Goal: Task Accomplishment & Management: Use online tool/utility

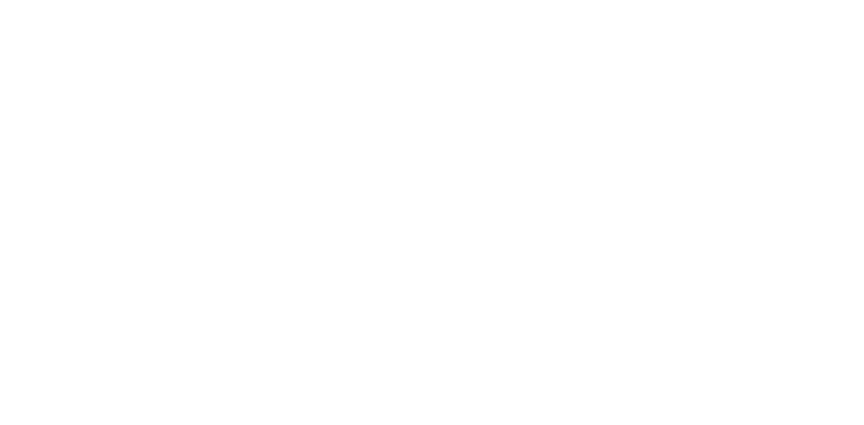
select select "FR"
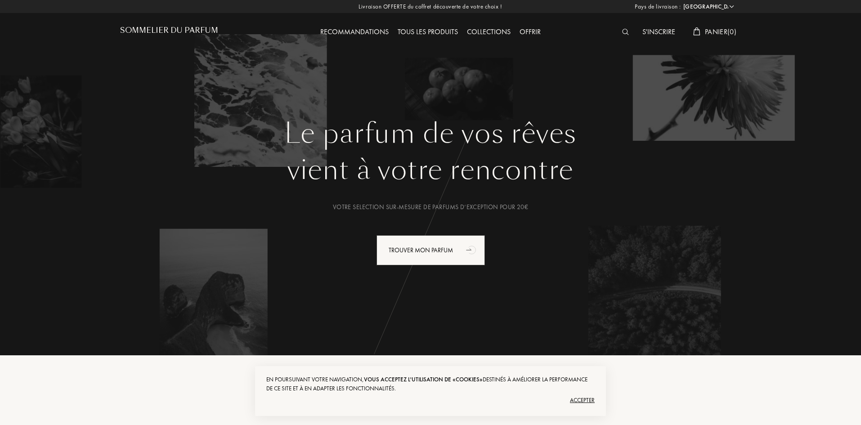
click at [591, 399] on div "Accepter" at bounding box center [430, 400] width 328 height 14
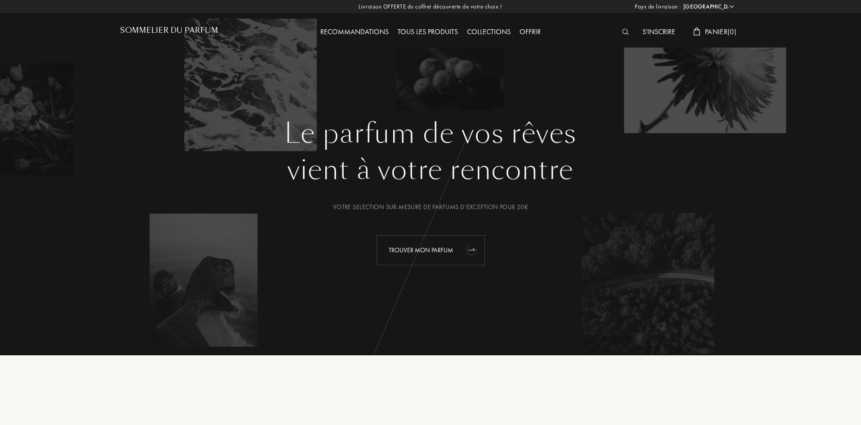
click at [425, 248] on div "Trouver mon parfum" at bounding box center [430, 250] width 108 height 30
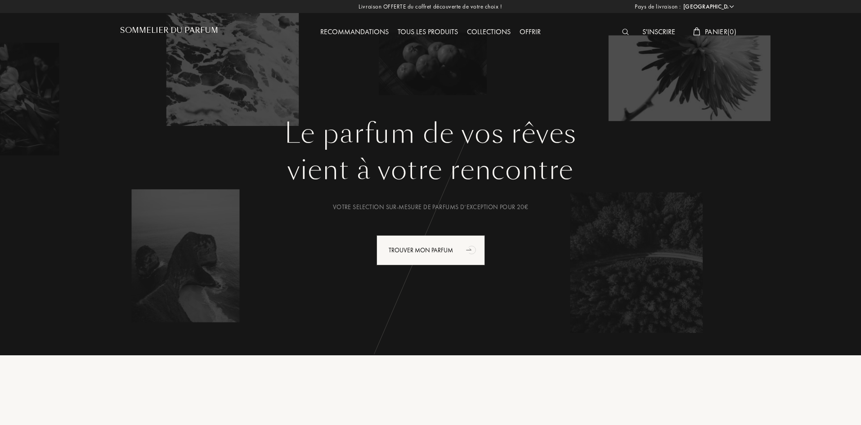
click at [164, 26] on h1 "Sommelier du Parfum" at bounding box center [169, 30] width 98 height 9
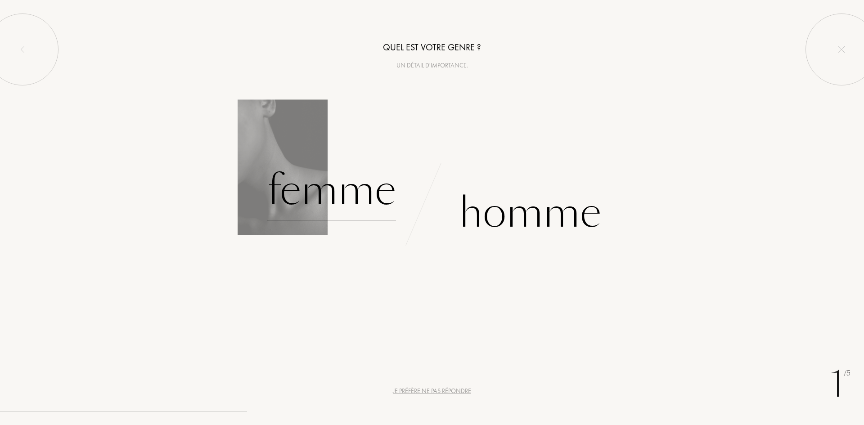
click at [332, 186] on div "Femme" at bounding box center [331, 190] width 129 height 61
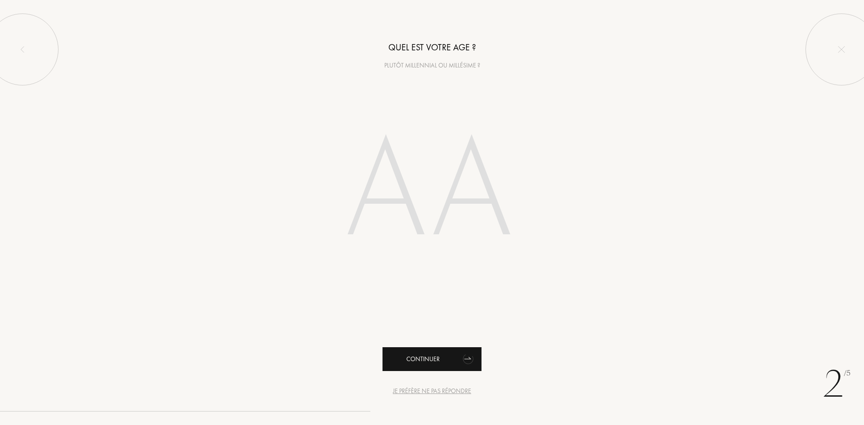
click at [456, 359] on div "Continuer" at bounding box center [431, 359] width 99 height 24
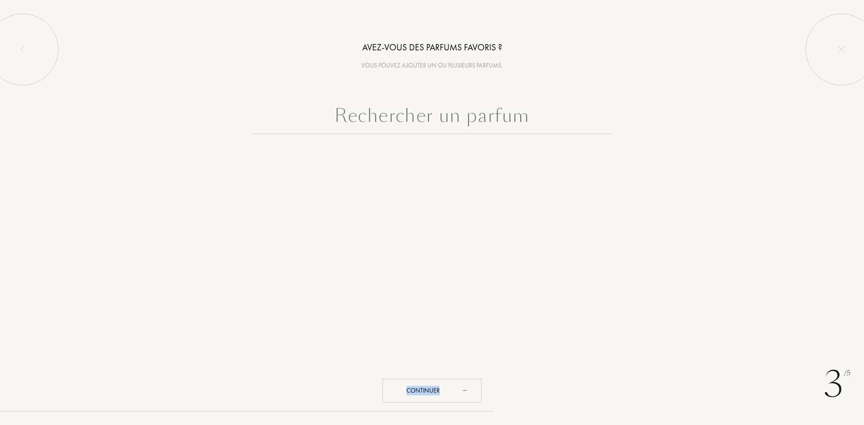
drag, startPoint x: 454, startPoint y: 381, endPoint x: 461, endPoint y: 134, distance: 247.9
click at [460, 138] on div "Avez-vous des parfums favoris ? Vous pouvez ajouter un ou plusieurs parfums. Co…" at bounding box center [432, 89] width 864 height 179
click at [462, 121] on input "text" at bounding box center [432, 118] width 360 height 32
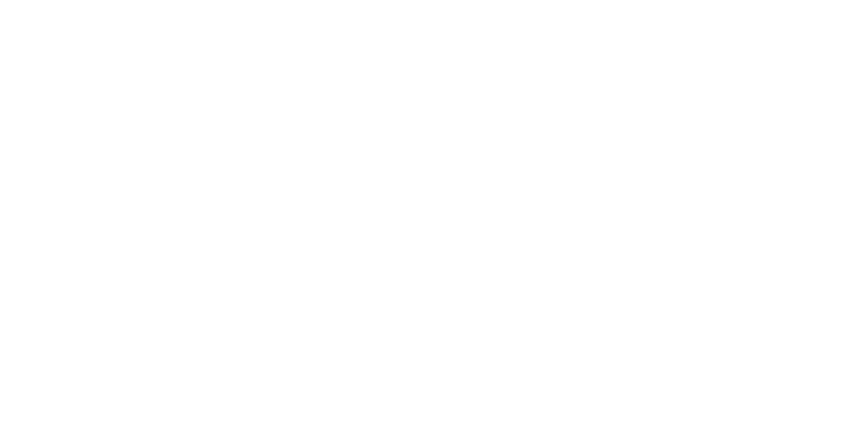
select select "FR"
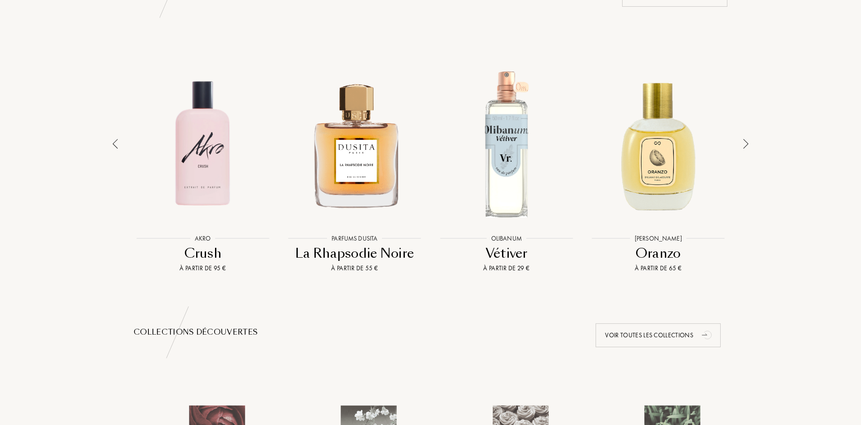
scroll to position [450, 0]
